Goal: Task Accomplishment & Management: Complete application form

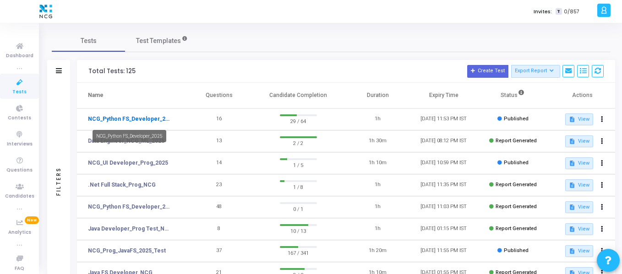
click at [140, 115] on link "NCG_Python FS_Developer_2025" at bounding box center [130, 119] width 84 height 8
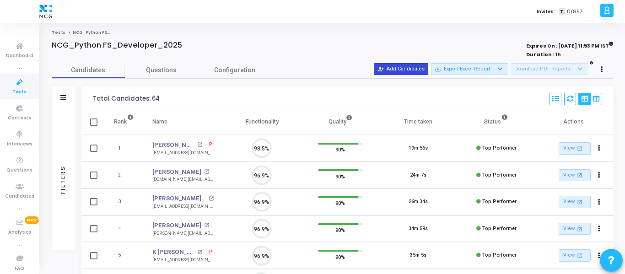
click at [424, 71] on button "person_add_alt Add Candidates" at bounding box center [401, 69] width 54 height 12
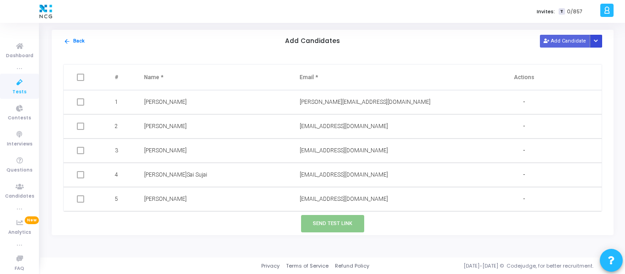
click at [597, 42] on icon "Button group with nested dropdown" at bounding box center [596, 41] width 4 height 5
click at [577, 58] on button "Upload Candidate List" at bounding box center [563, 59] width 70 height 12
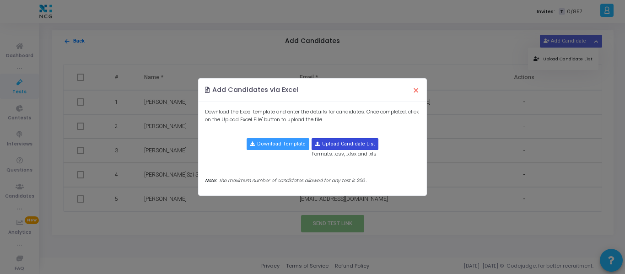
click at [339, 144] on input "file" at bounding box center [345, 144] width 66 height 11
type input "C:\fakepath\CodeJudge Test_Python.csv"
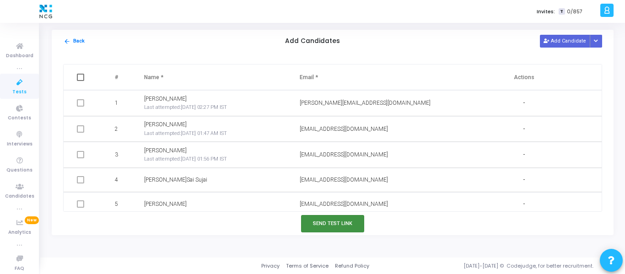
click at [318, 223] on button "Send Test Link" at bounding box center [332, 223] width 63 height 17
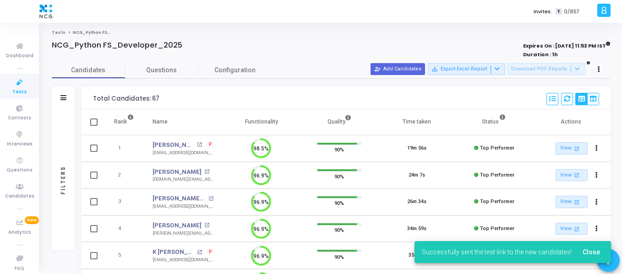
click at [20, 87] on icon at bounding box center [19, 82] width 19 height 11
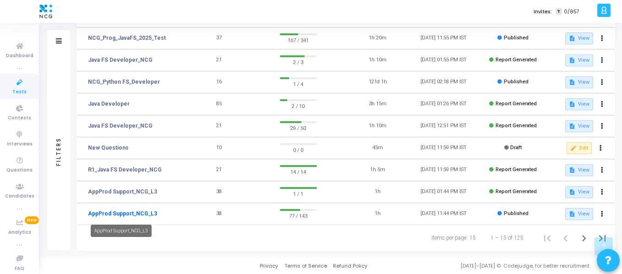
click at [149, 216] on link "AppProd Support_NCG_L3" at bounding box center [122, 214] width 69 height 8
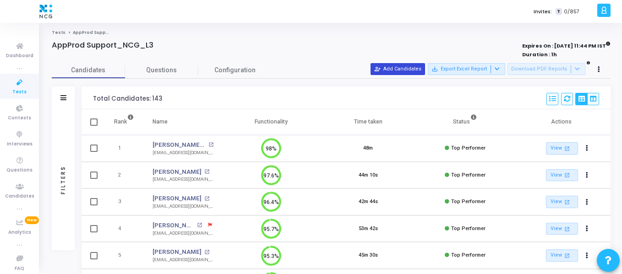
click at [419, 73] on button "person_add_alt Add Candidates" at bounding box center [397, 69] width 54 height 12
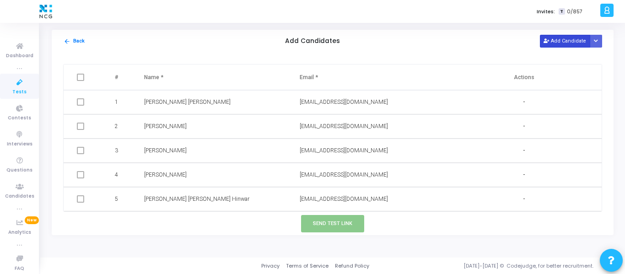
click at [563, 38] on button "Add Candidate" at bounding box center [565, 41] width 50 height 12
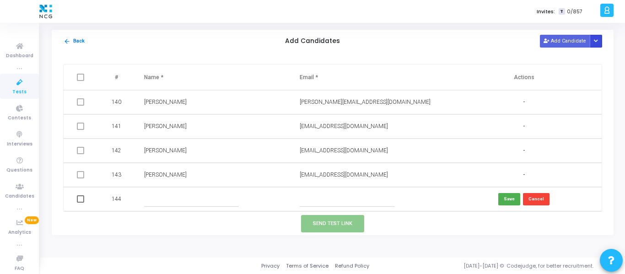
click at [597, 42] on icon "Button group with nested dropdown" at bounding box center [596, 41] width 4 height 5
click at [580, 54] on button "Upload Candidate List" at bounding box center [563, 59] width 70 height 12
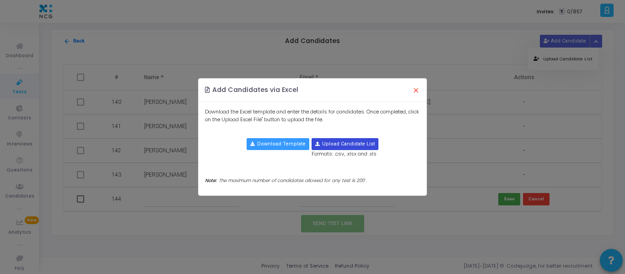
click at [323, 143] on input "file" at bounding box center [345, 144] width 66 height 11
type input "C:\fakepath\CodeJudge Test _Prod Support.csv"
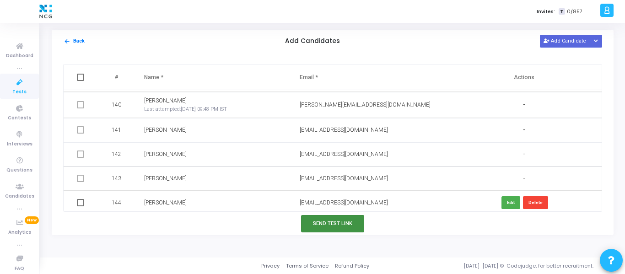
click at [332, 227] on button "Send Test Link" at bounding box center [332, 223] width 63 height 17
